Goal: Task Accomplishment & Management: Manage account settings

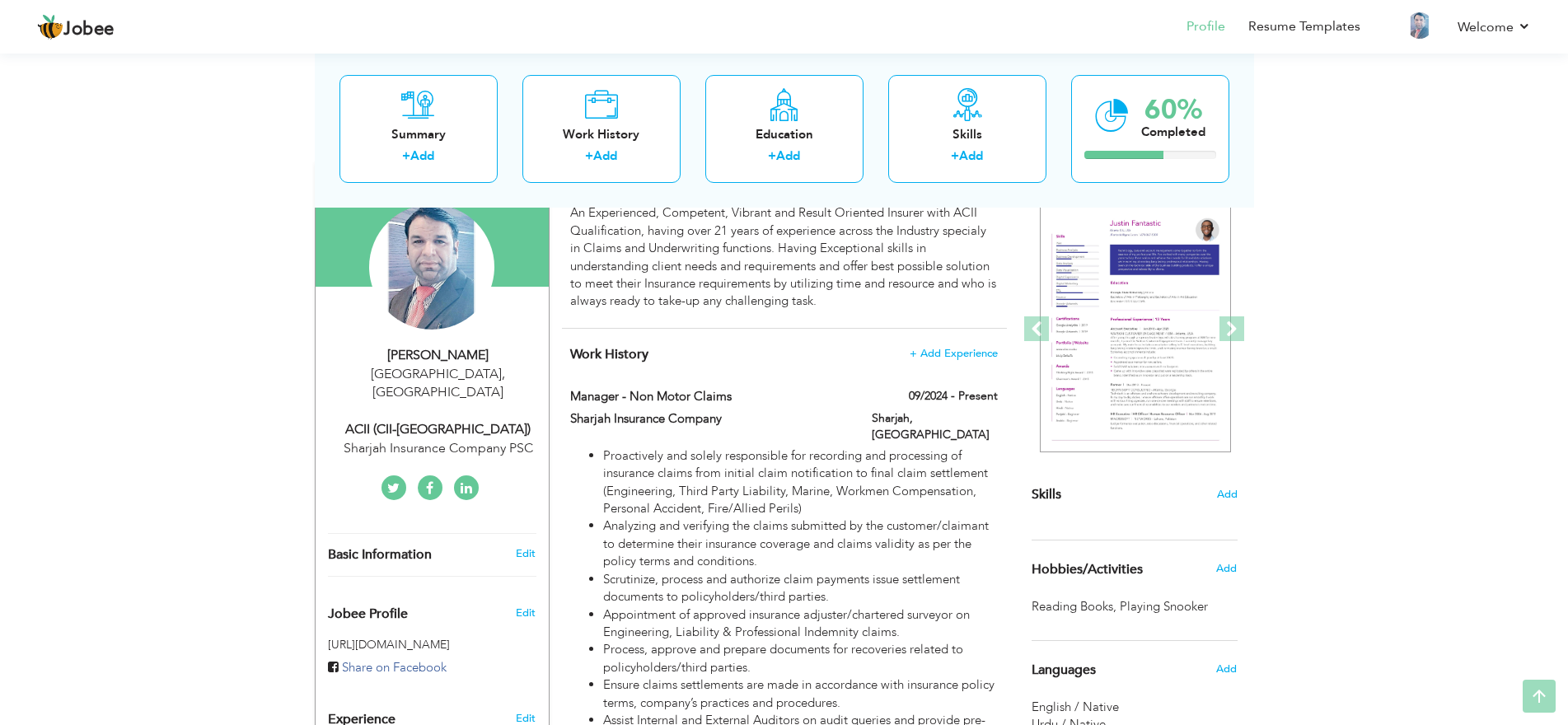
scroll to position [302, 0]
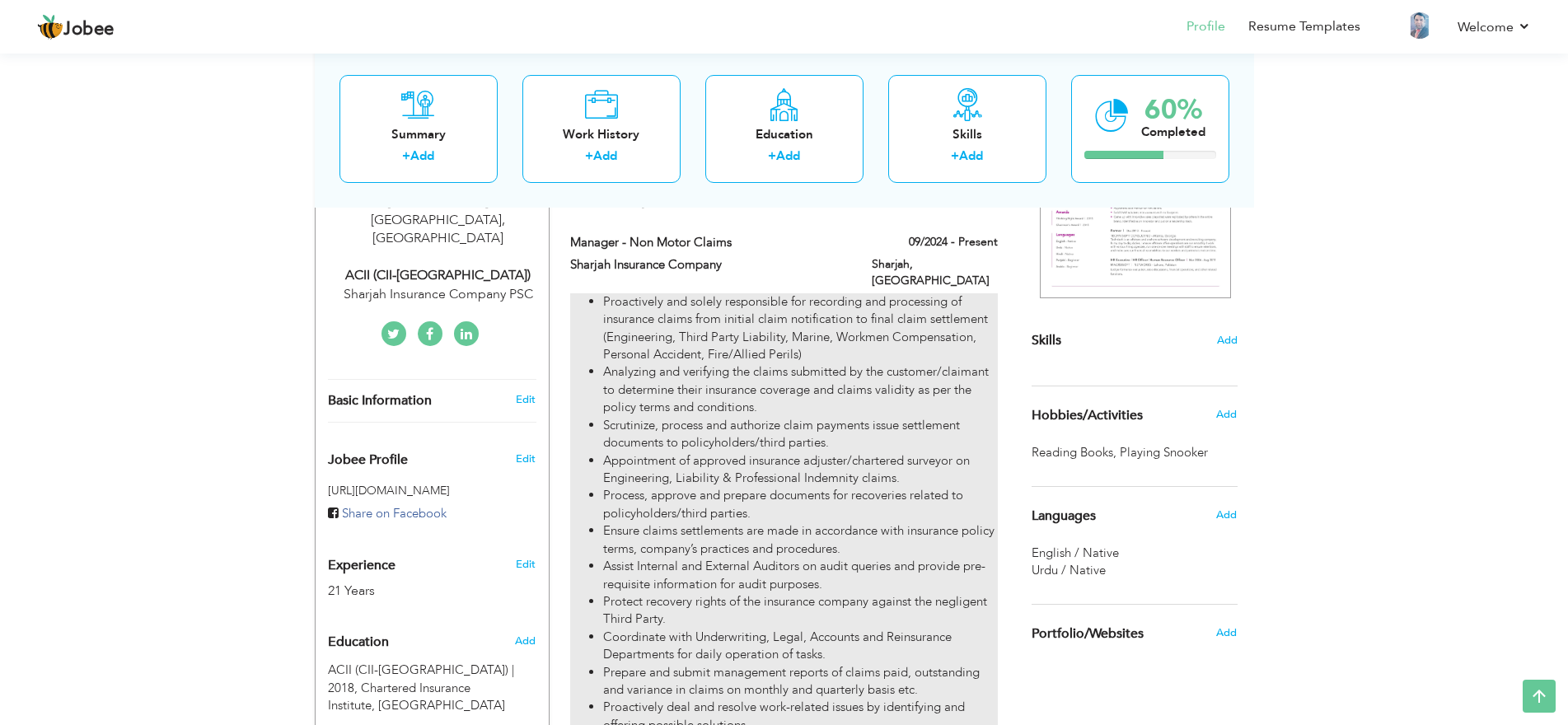
click at [900, 347] on li "Proactively and solely responsible for recording and processing of insurance cl…" at bounding box center [800, 328] width 394 height 71
type input "Manager - Non Motor Claims"
type input "Sharjah Insurance Company"
type input "09/2024"
type input "[GEOGRAPHIC_DATA]"
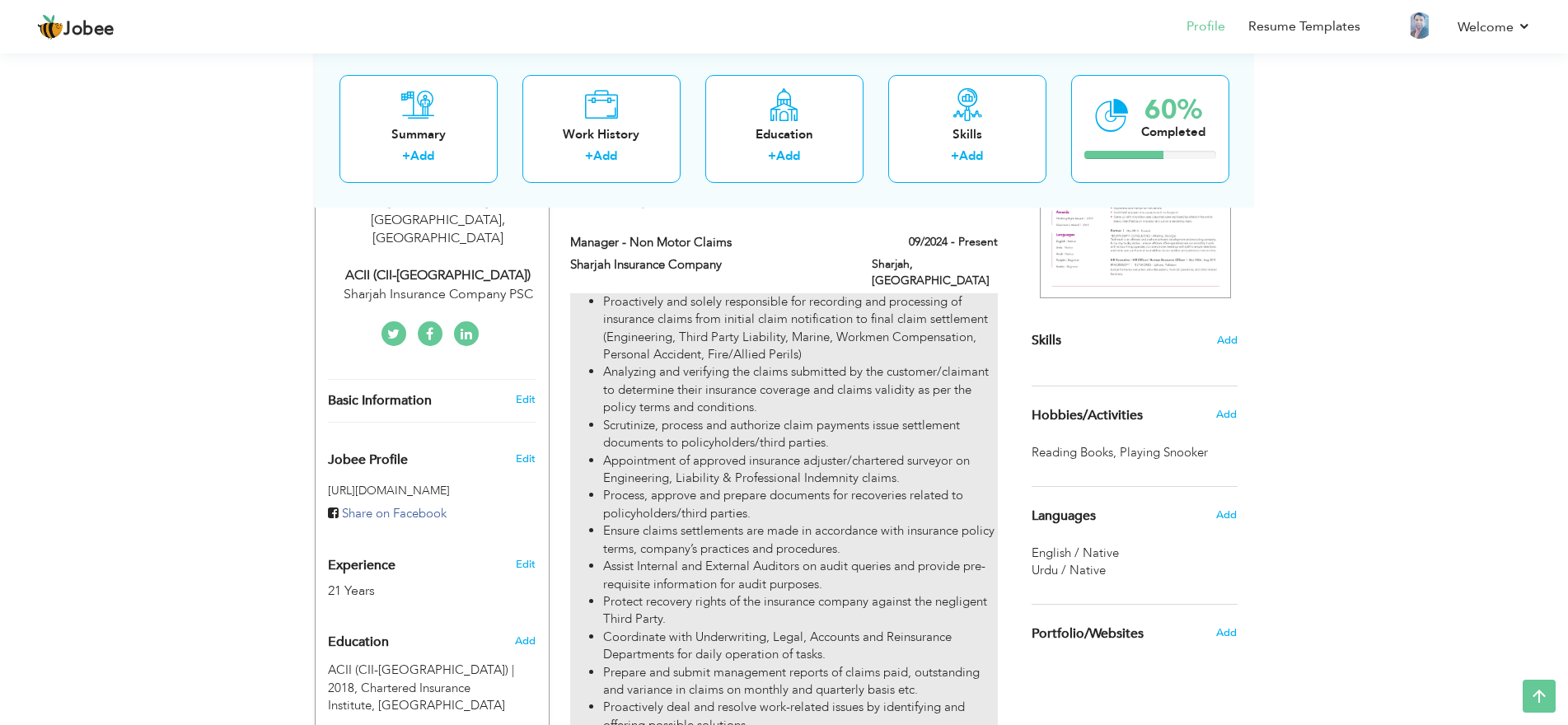
type input "Sharjah"
checkbox input "true"
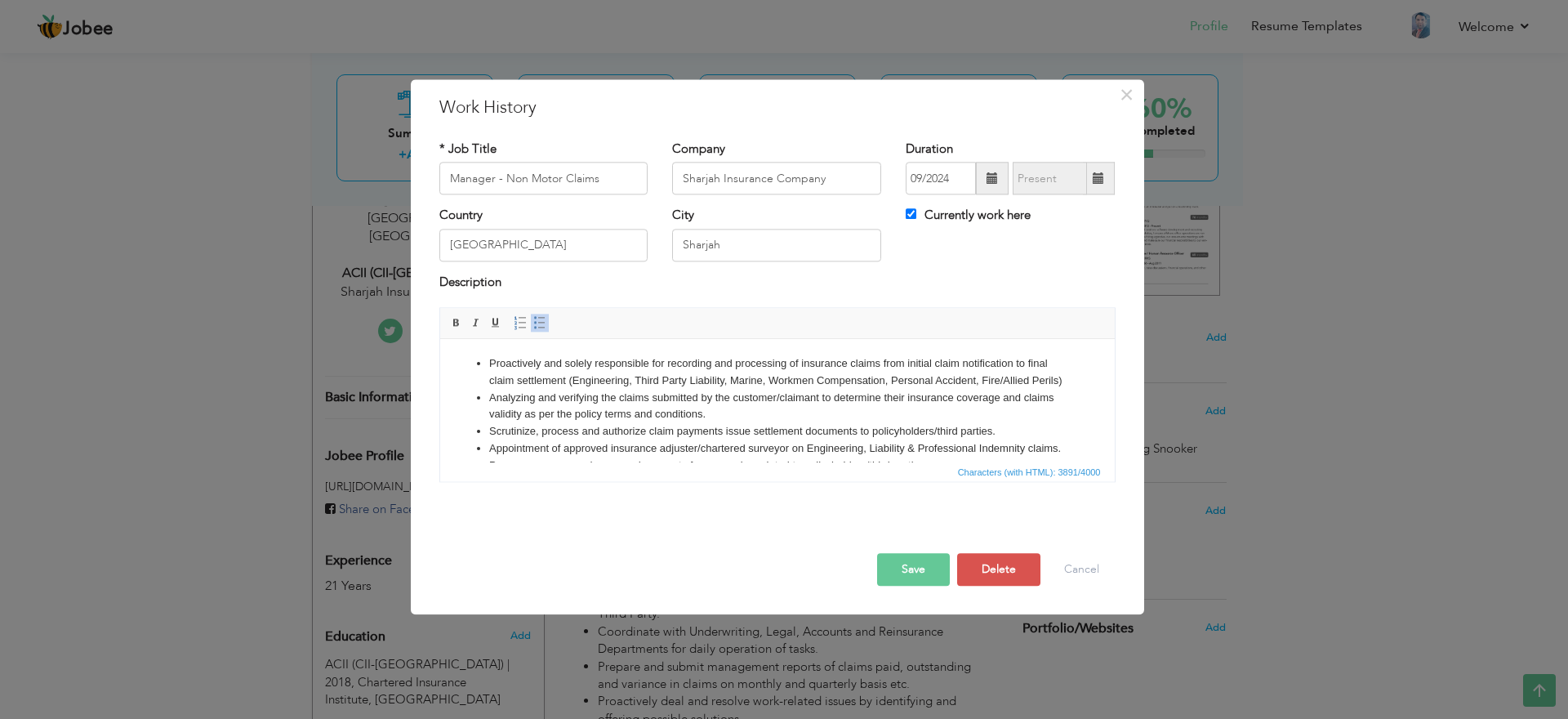
drag, startPoint x: 487, startPoint y: 358, endPoint x: 945, endPoint y: 430, distance: 463.6
click at [945, 430] on body "Proactively and solely responsible for recording and processing of insurance cl…" at bounding box center [776, 731] width 642 height 752
click at [1070, 567] on button "Cancel" at bounding box center [1081, 570] width 67 height 33
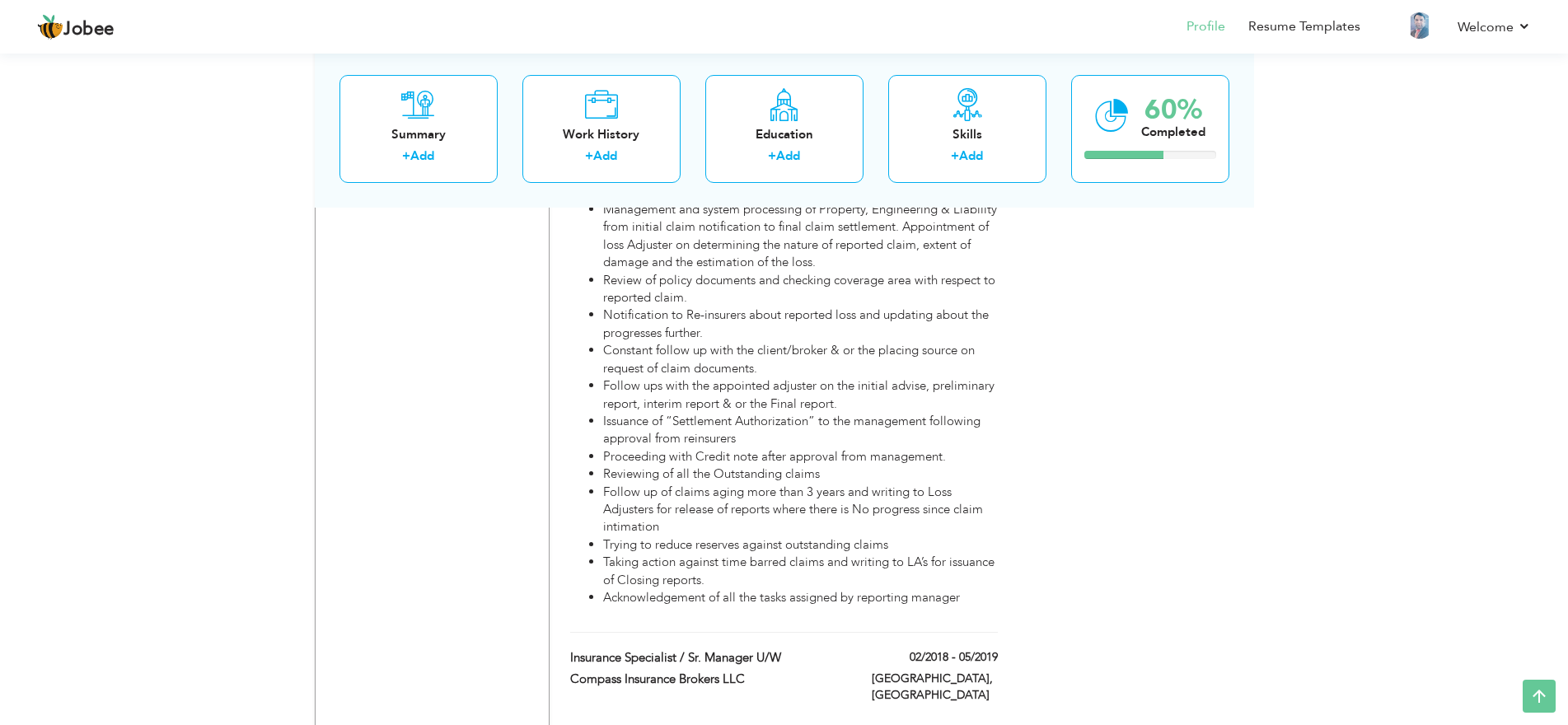
scroll to position [0, 0]
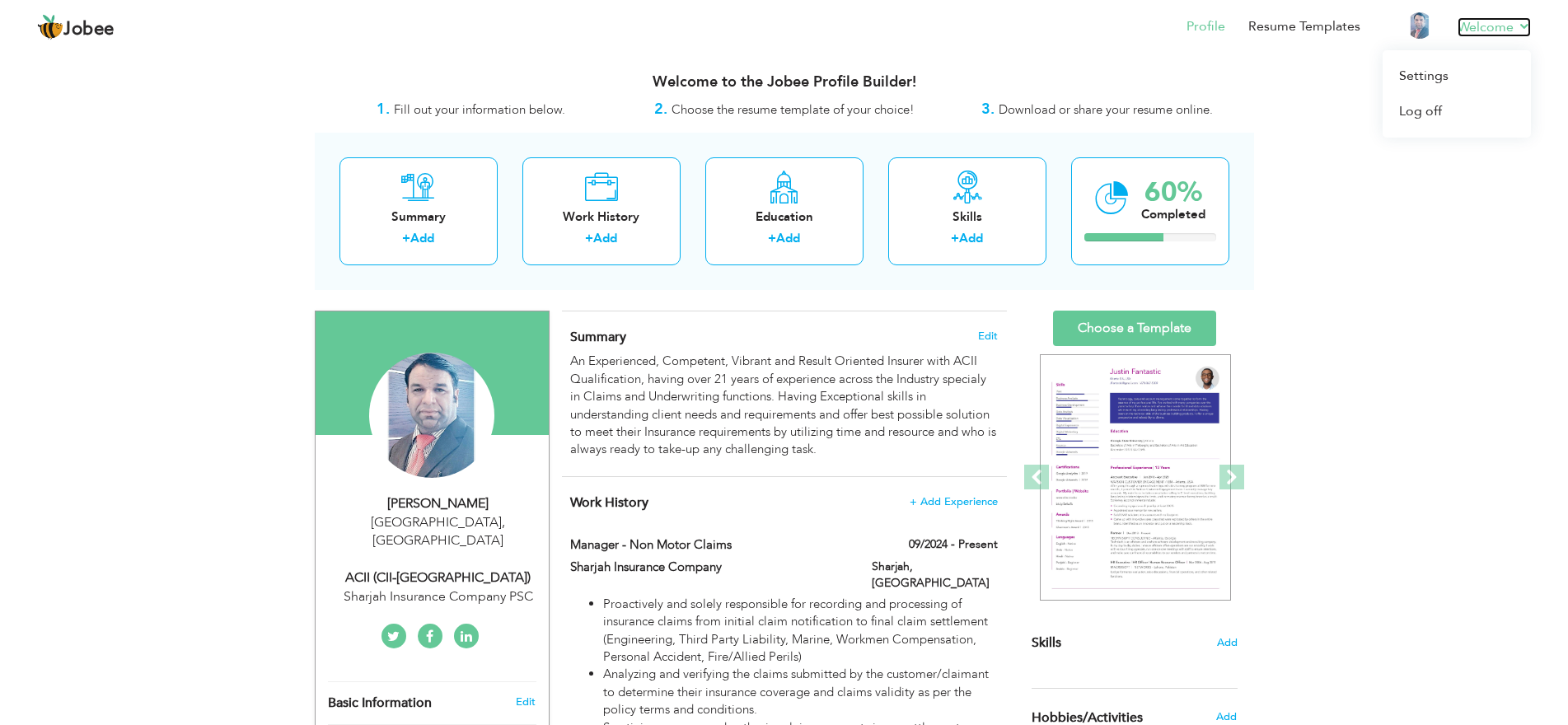
click at [1528, 25] on link "Welcome" at bounding box center [1495, 27] width 73 height 20
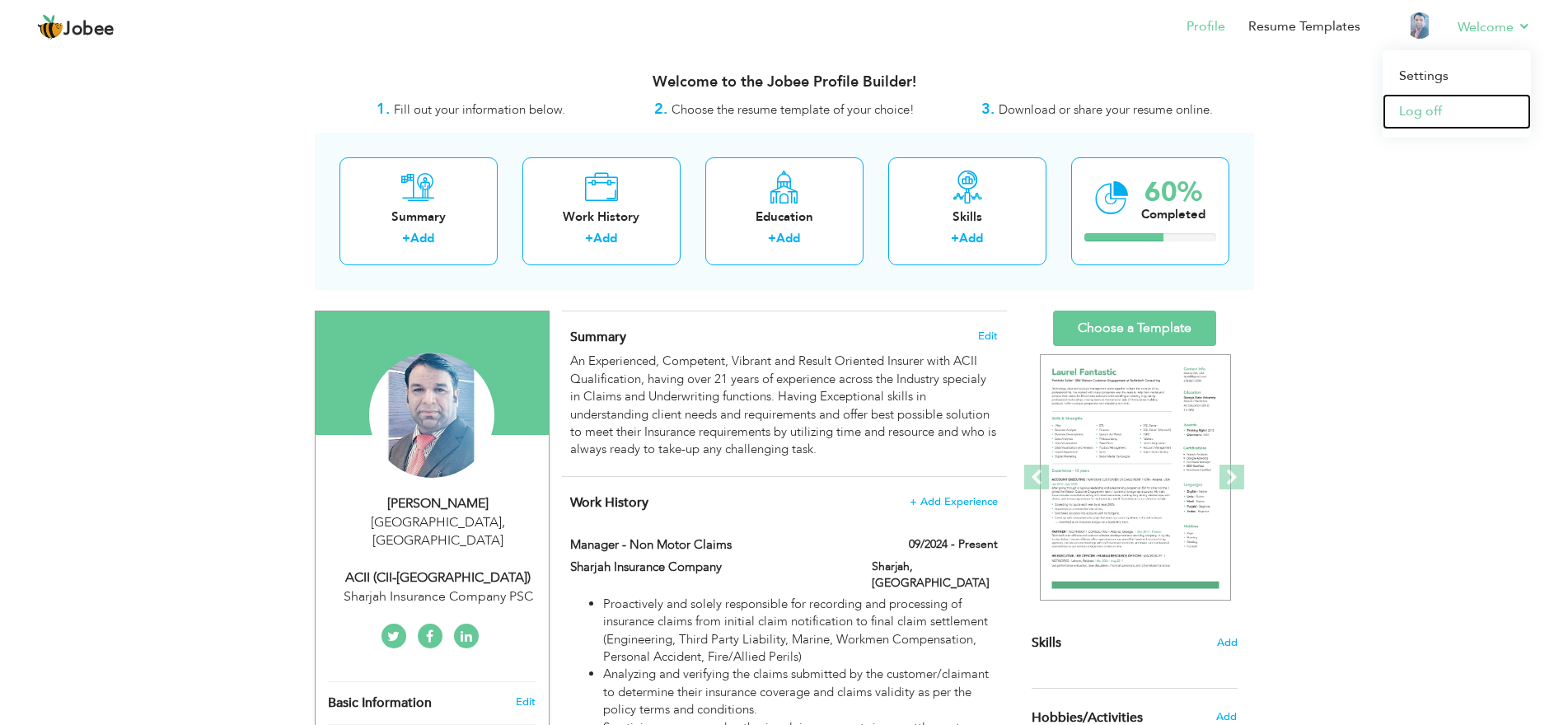
click at [1417, 114] on link "Log off" at bounding box center [1457, 112] width 148 height 36
